Goal: Book appointment/travel/reservation

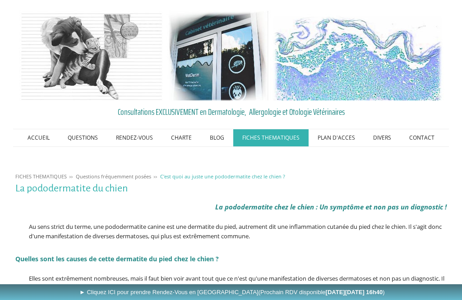
click at [133, 140] on link "RENDEZ-VOUS" at bounding box center [134, 137] width 55 height 17
click at [0, 0] on link "Les Rendez-Vous au Cabinet VetDerm" at bounding box center [0, 0] width 0 height 0
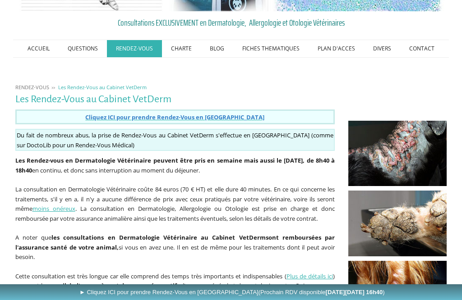
scroll to position [89, 0]
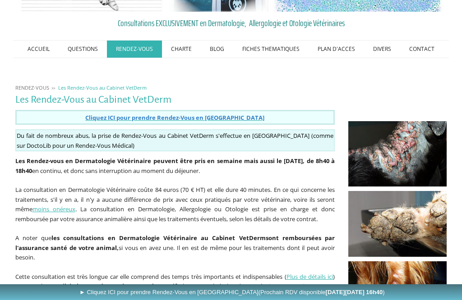
click at [121, 116] on span "Cliquez ICI pour prendre Rendez-Vous en [GEOGRAPHIC_DATA]" at bounding box center [174, 118] width 179 height 8
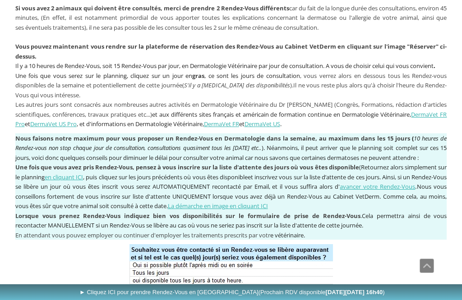
scroll to position [694, 0]
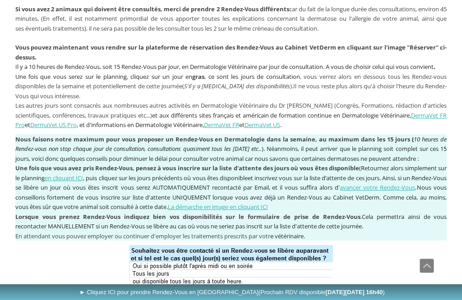
click at [268, 203] on link "La démarche en image en cliquant ICI" at bounding box center [218, 207] width 100 height 8
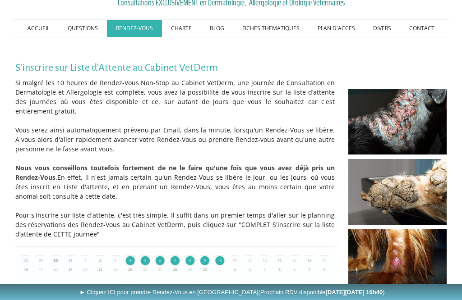
scroll to position [106, 0]
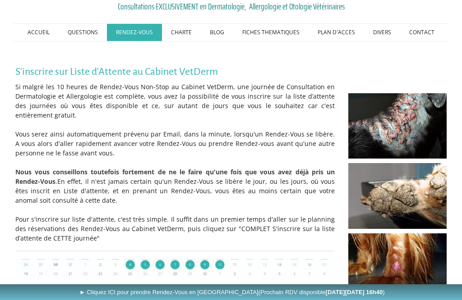
click at [338, 32] on link "PLAN D'ACCES" at bounding box center [335, 32] width 55 height 17
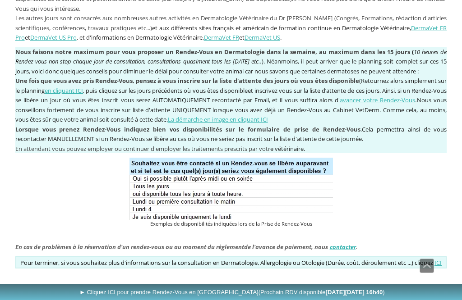
scroll to position [781, 0]
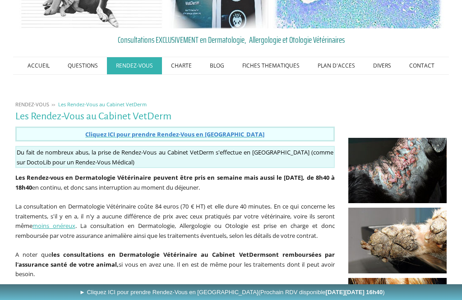
scroll to position [73, 0]
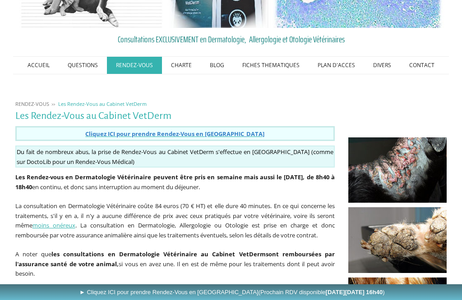
click at [237, 134] on span "Cliquez ICI pour prendre Rendez-Vous en Ligne" at bounding box center [174, 134] width 179 height 8
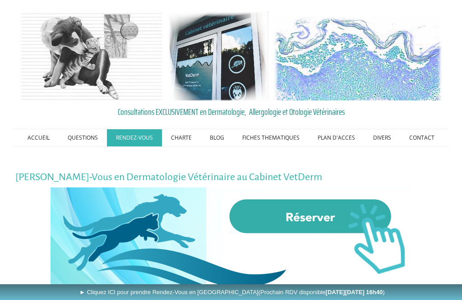
click at [319, 222] on img at bounding box center [230, 244] width 361 height 113
